Goal: Information Seeking & Learning: Learn about a topic

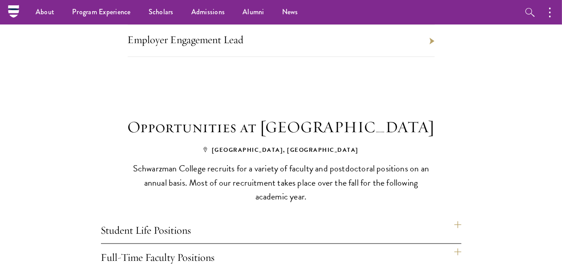
scroll to position [469, 0]
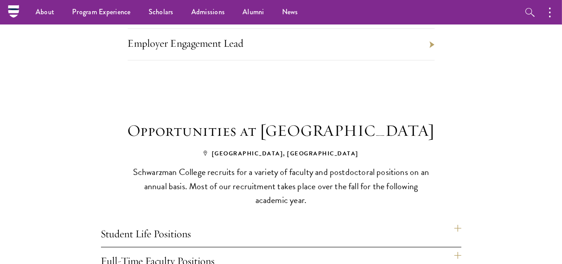
click at [479, 205] on div "Opportunities at Schwarzman College Beijing, China Schwarzman College recruits …" at bounding box center [281, 162] width 480 height 89
click at [480, 207] on div "Opportunities at Schwarzman College Beijing, China Schwarzman College recruits …" at bounding box center [281, 162] width 480 height 89
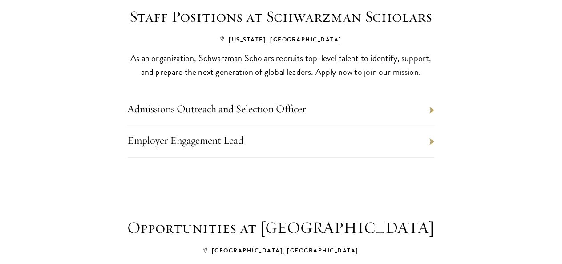
scroll to position [372, 0]
click at [435, 125] on li "Admissions Outreach and Selection Officer" at bounding box center [281, 109] width 307 height 32
click at [296, 114] on link "Admissions Outreach and Selection Officer" at bounding box center [217, 107] width 178 height 13
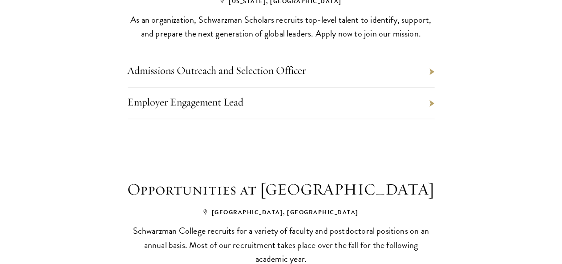
scroll to position [415, 0]
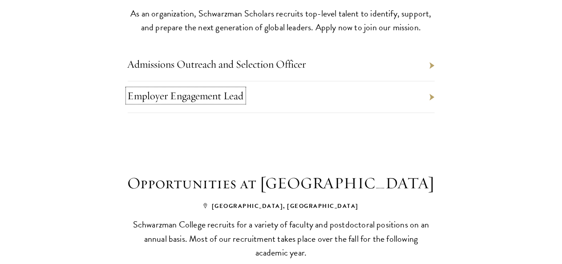
click at [224, 102] on link "Employer Engagement Lead" at bounding box center [186, 95] width 116 height 13
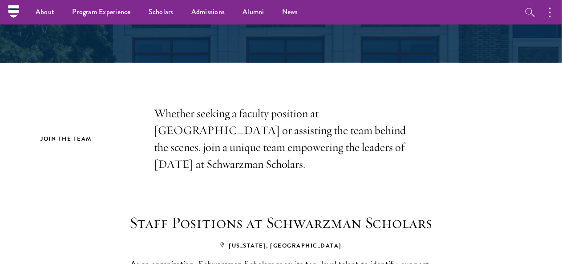
scroll to position [0, 0]
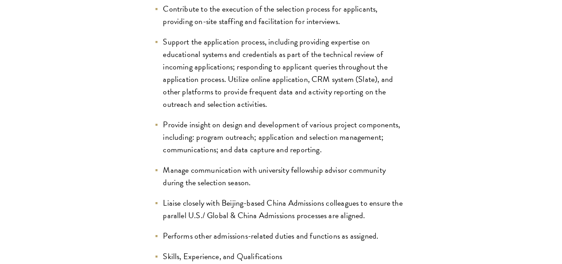
scroll to position [1186, 0]
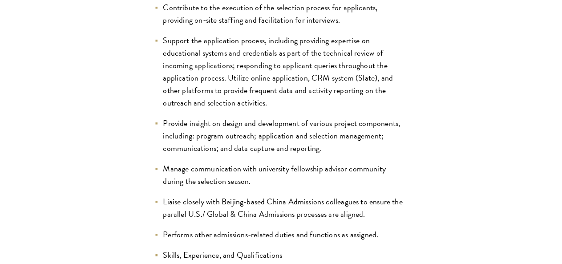
click at [458, 173] on div "Share Admissions Outreach and Selection Officer Full-Time Staff Position at Sch…" at bounding box center [281, 157] width 508 height 2348
click at [459, 173] on div "Share Admissions Outreach and Selection Officer Full-Time Staff Position at Sch…" at bounding box center [281, 157] width 508 height 2348
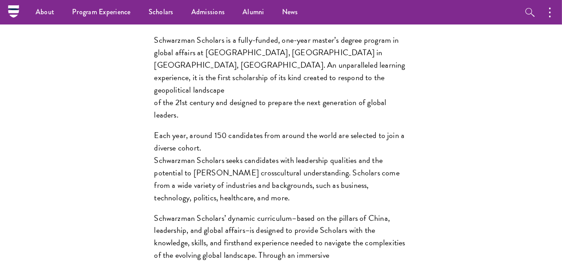
scroll to position [619, 0]
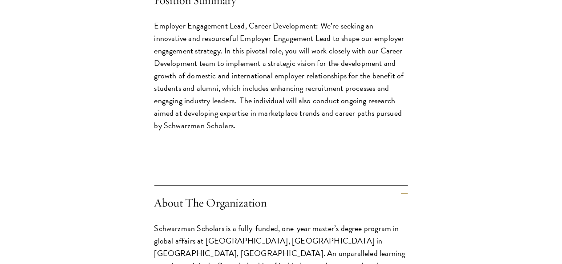
scroll to position [307, 0]
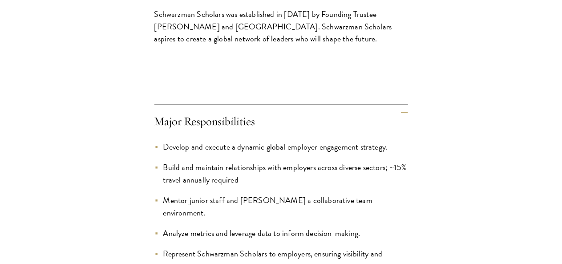
scroll to position [898, 0]
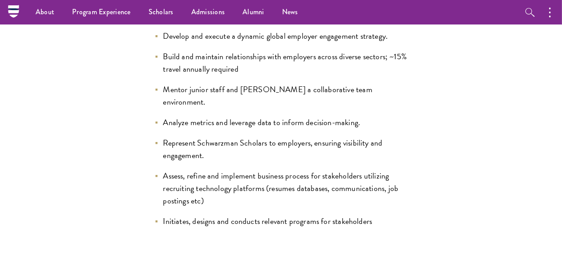
scroll to position [914, 0]
